Goal: Transaction & Acquisition: Purchase product/service

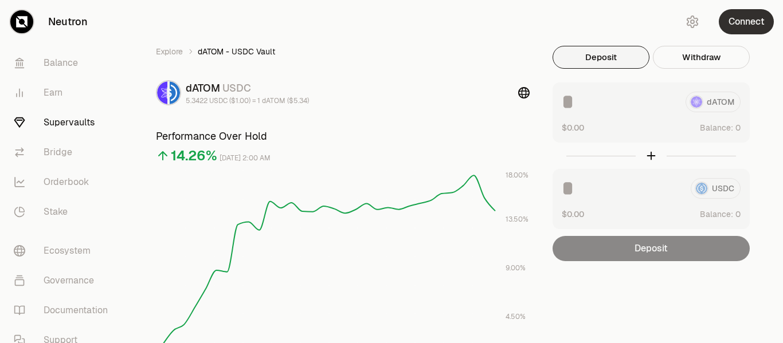
click at [736, 27] on button "Connect" at bounding box center [746, 21] width 55 height 25
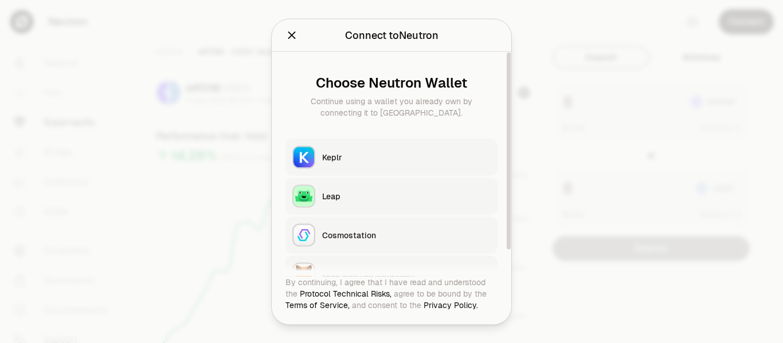
click at [332, 156] on div "Keplr" at bounding box center [406, 156] width 169 height 11
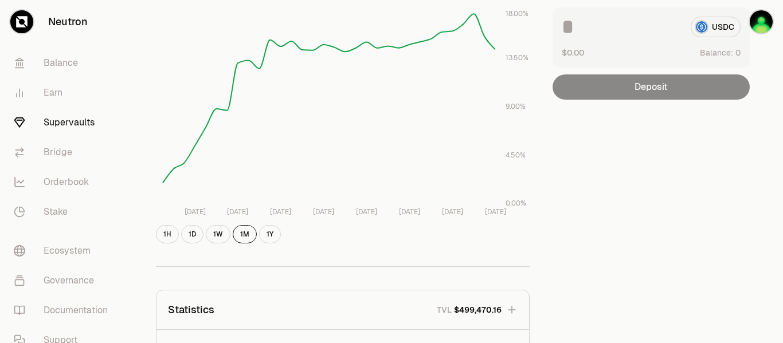
scroll to position [163, 0]
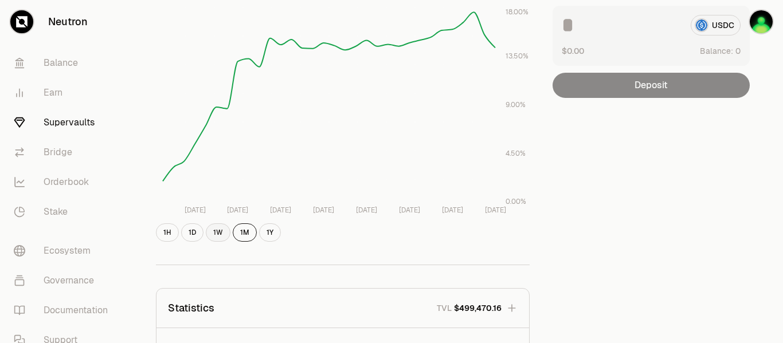
click at [222, 231] on button "1W" at bounding box center [218, 233] width 25 height 18
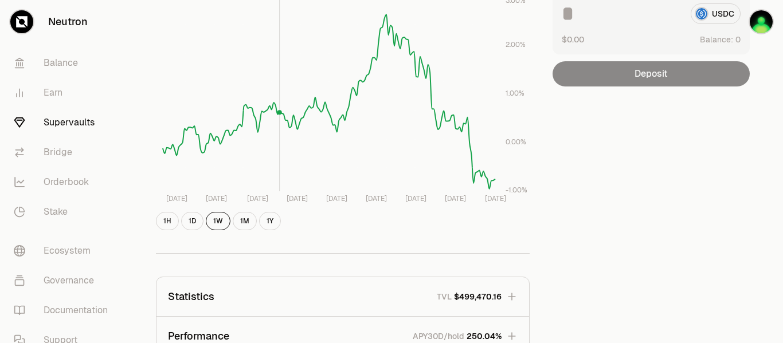
scroll to position [175, 0]
click at [242, 221] on button "1M" at bounding box center [245, 221] width 24 height 18
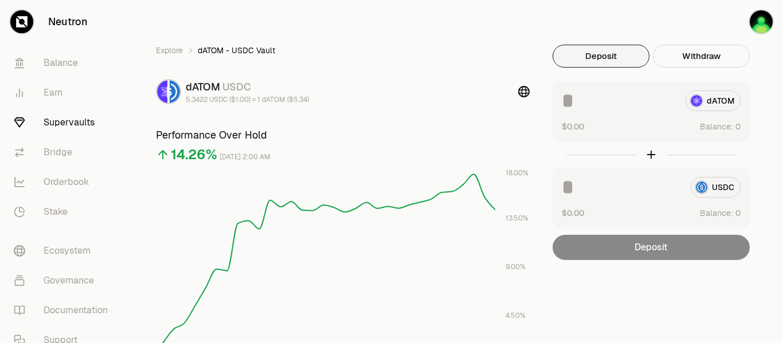
scroll to position [0, 0]
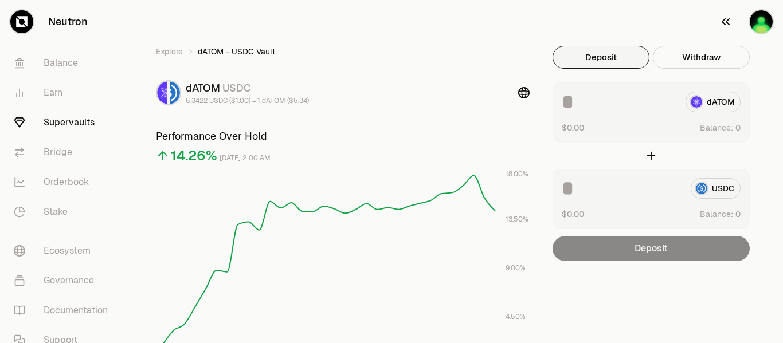
click at [764, 21] on img "button" at bounding box center [761, 21] width 23 height 23
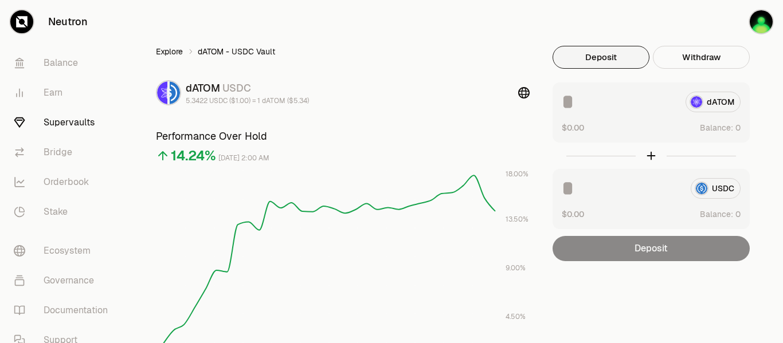
click at [167, 54] on link "Explore" at bounding box center [169, 51] width 27 height 11
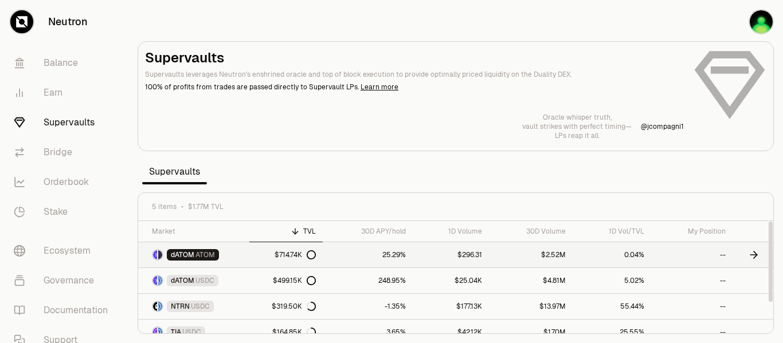
click at [331, 252] on link "25.29%" at bounding box center [368, 255] width 90 height 25
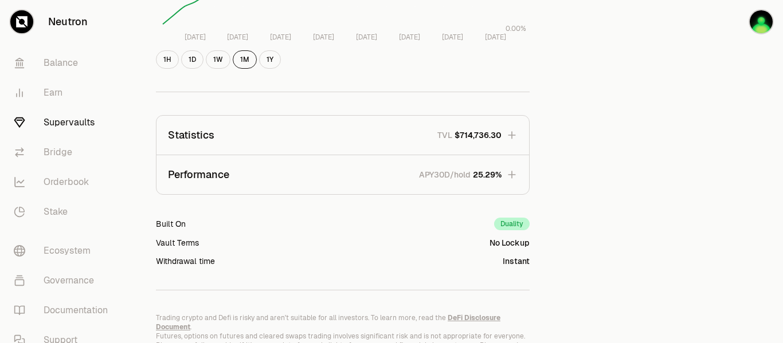
scroll to position [337, 0]
click at [511, 174] on icon "button" at bounding box center [511, 174] width 11 height 11
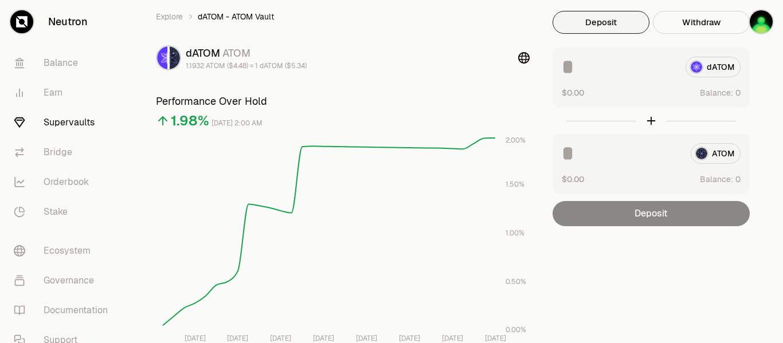
scroll to position [0, 0]
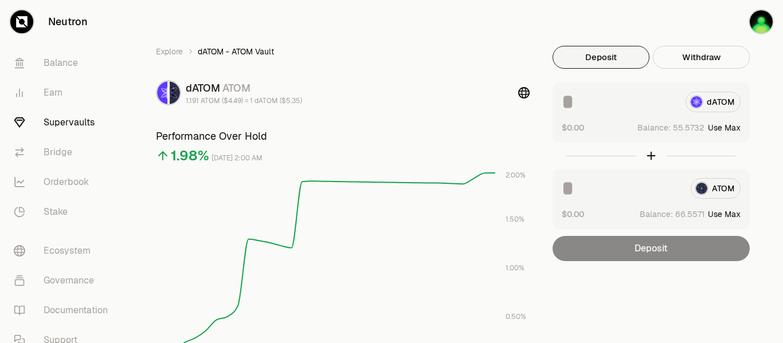
click at [612, 100] on input at bounding box center [619, 102] width 115 height 21
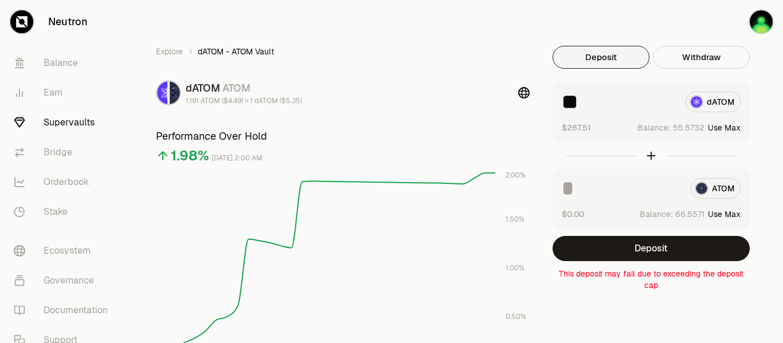
type input "*"
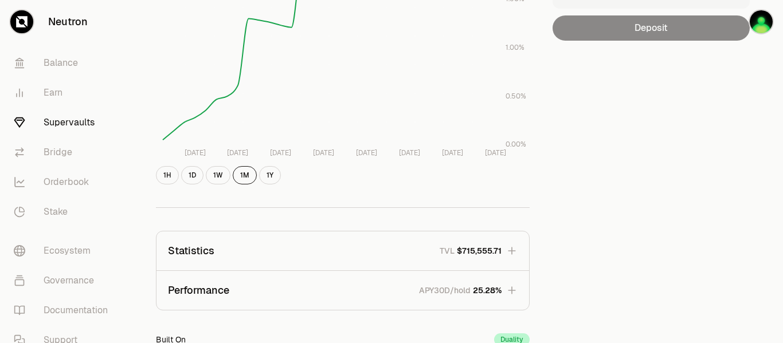
scroll to position [220, 0]
click at [79, 123] on link "Supervaults" at bounding box center [64, 123] width 119 height 30
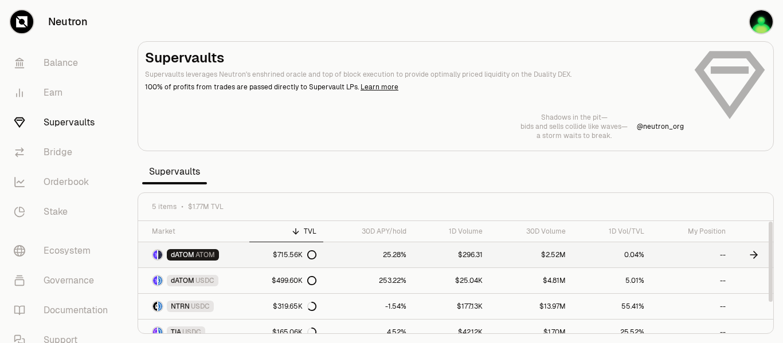
click at [313, 256] on icon at bounding box center [311, 255] width 9 height 9
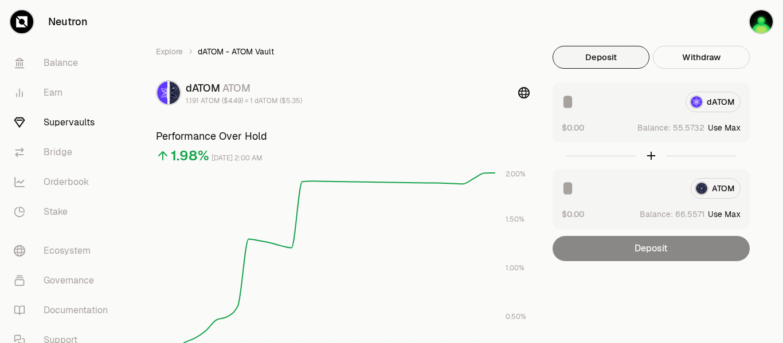
click at [583, 113] on div "dATOM $0.00 Balance: Use Max" at bounding box center [651, 113] width 197 height 60
click at [593, 100] on input at bounding box center [619, 102] width 115 height 21
type input "*"
click at [60, 93] on link "Earn" at bounding box center [64, 93] width 119 height 30
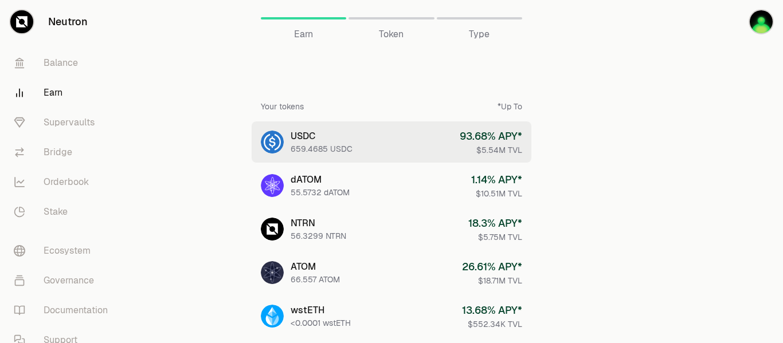
click at [312, 143] on div "659.4685 USDC" at bounding box center [322, 148] width 62 height 11
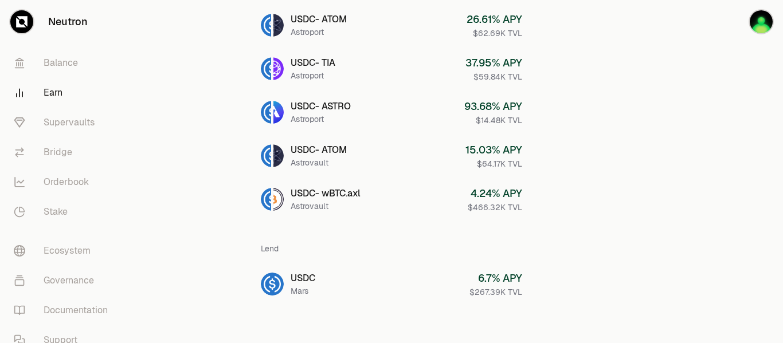
scroll to position [551, 0]
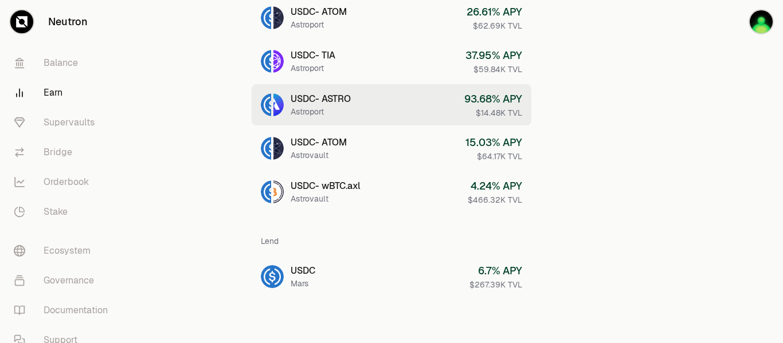
click at [313, 103] on div "USDC - ASTRO" at bounding box center [321, 99] width 60 height 14
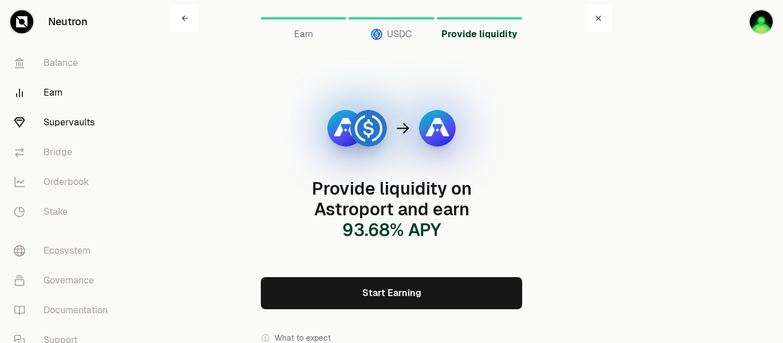
click at [82, 121] on link "Supervaults" at bounding box center [64, 123] width 119 height 30
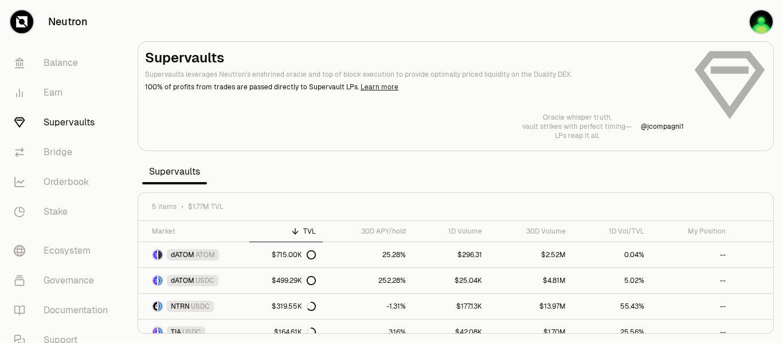
click at [378, 86] on link "Learn more" at bounding box center [380, 87] width 38 height 9
